Goal: Task Accomplishment & Management: Use online tool/utility

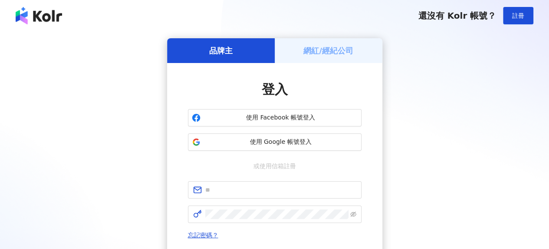
click at [310, 60] on div "網紅/經紀公司" at bounding box center [329, 50] width 108 height 25
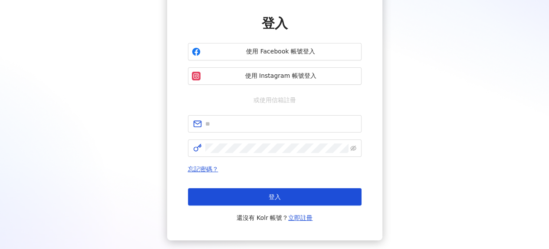
scroll to position [122, 0]
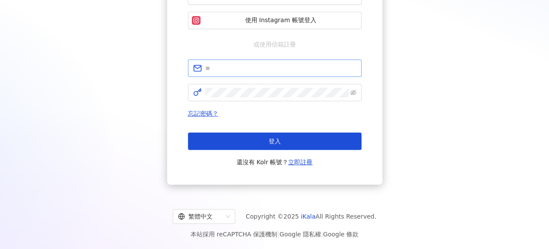
click at [267, 60] on span at bounding box center [275, 67] width 174 height 17
click at [275, 70] on input "text" at bounding box center [280, 68] width 151 height 10
type input "**********"
click at [260, 99] on span at bounding box center [275, 92] width 174 height 17
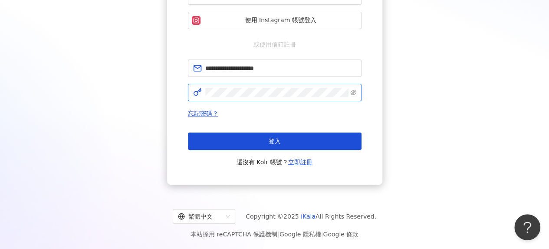
click button "登入" at bounding box center [275, 140] width 174 height 17
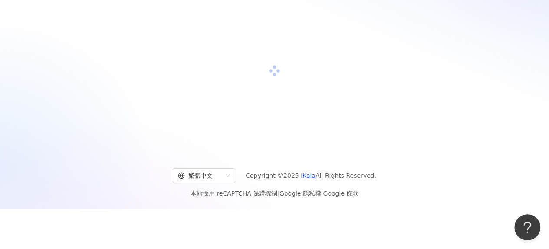
scroll to position [122, 0]
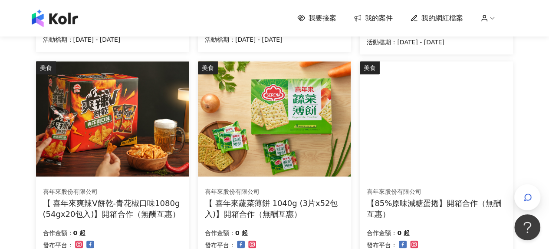
scroll to position [434, 0]
